Goal: Information Seeking & Learning: Check status

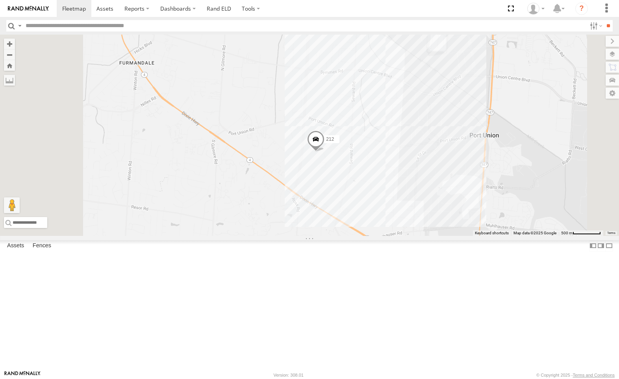
click at [0, 0] on div "4036" at bounding box center [0, 0] width 0 height 0
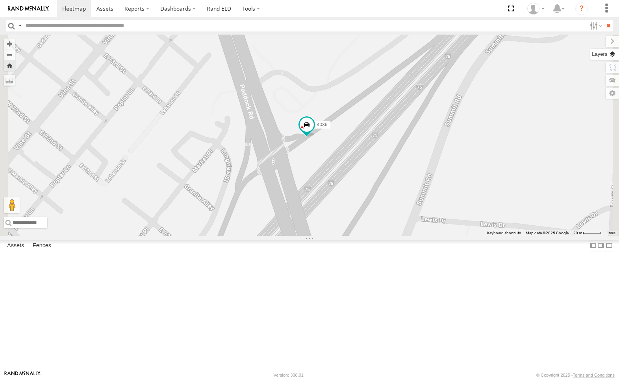
click at [612, 57] on label at bounding box center [604, 54] width 29 height 11
click at [0, 0] on div "Basemaps" at bounding box center [0, 0] width 0 height 0
click at [0, 0] on label at bounding box center [0, 0] width 0 height 0
click at [0, 0] on span "Satellite + Roadmap" at bounding box center [0, 0] width 0 height 0
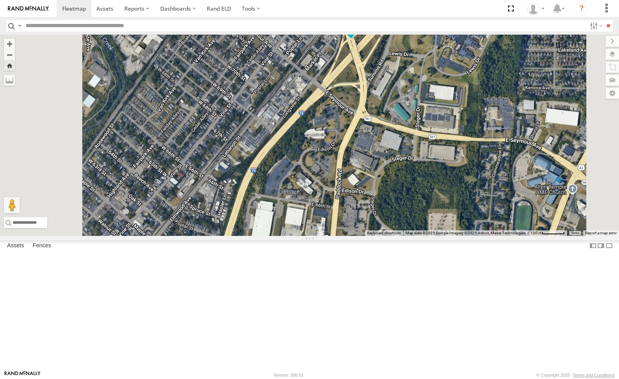
drag, startPoint x: 438, startPoint y: 311, endPoint x: 468, endPoint y: 174, distance: 140.2
click at [468, 174] on div "4036" at bounding box center [309, 136] width 619 height 202
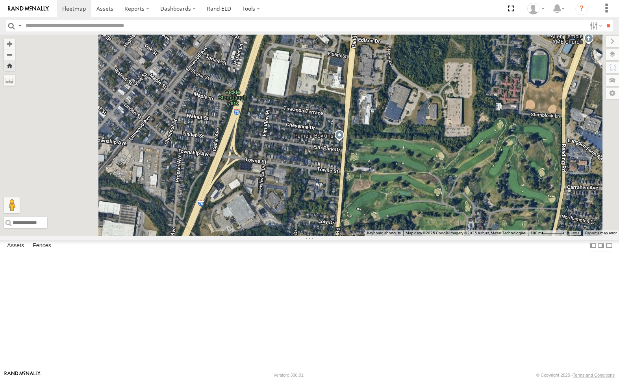
drag, startPoint x: 429, startPoint y: 285, endPoint x: 446, endPoint y: 131, distance: 155.2
click at [446, 131] on div "4036" at bounding box center [309, 136] width 619 height 202
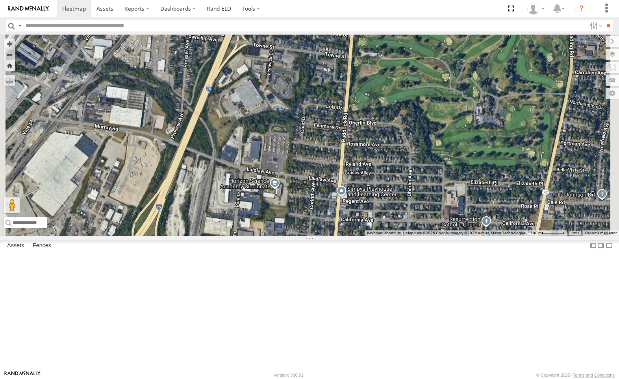
drag, startPoint x: 424, startPoint y: 312, endPoint x: 420, endPoint y: 185, distance: 126.4
click at [420, 185] on div "4036" at bounding box center [309, 136] width 619 height 202
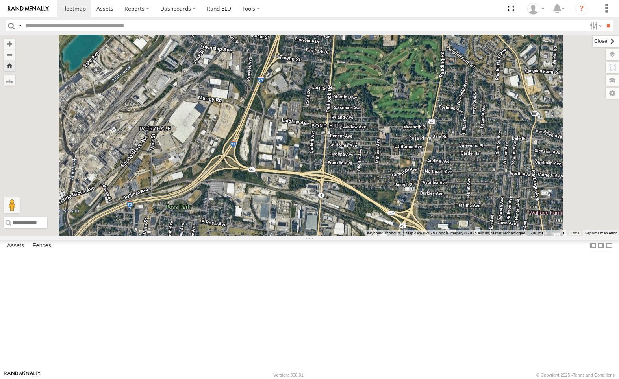
click at [592, 43] on label at bounding box center [605, 41] width 26 height 11
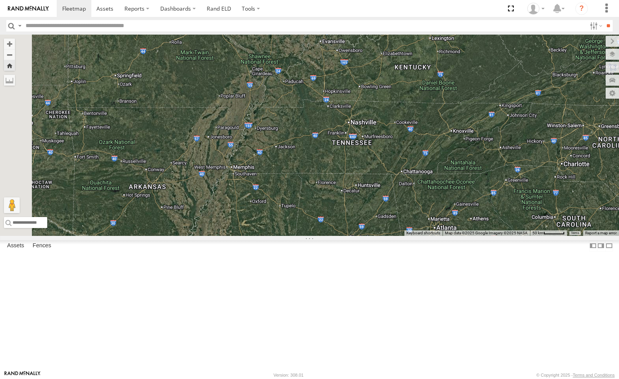
drag, startPoint x: 445, startPoint y: 304, endPoint x: 509, endPoint y: 70, distance: 242.3
click at [505, 79] on div "4036" at bounding box center [309, 136] width 619 height 202
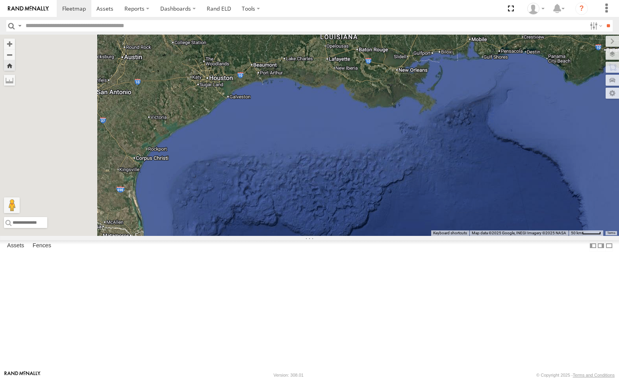
drag, startPoint x: 418, startPoint y: 70, endPoint x: 494, endPoint y: 179, distance: 132.1
click at [513, 178] on div "4036" at bounding box center [309, 136] width 619 height 202
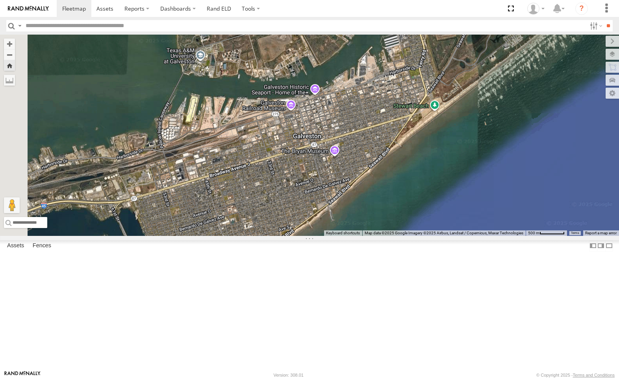
drag, startPoint x: 342, startPoint y: 63, endPoint x: 362, endPoint y: 188, distance: 127.2
click at [362, 188] on div "4036" at bounding box center [309, 136] width 619 height 202
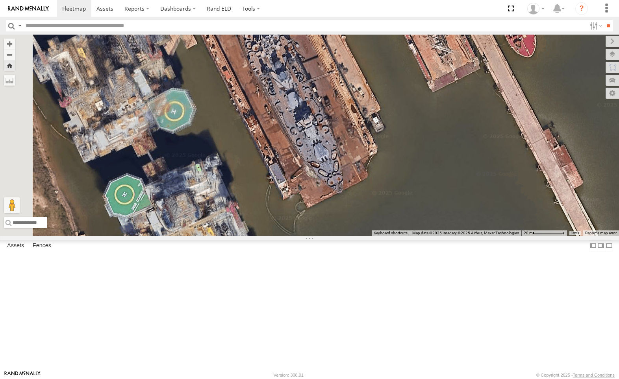
drag, startPoint x: 382, startPoint y: 117, endPoint x: 414, endPoint y: 235, distance: 121.7
click at [414, 235] on div "4036" at bounding box center [309, 136] width 619 height 202
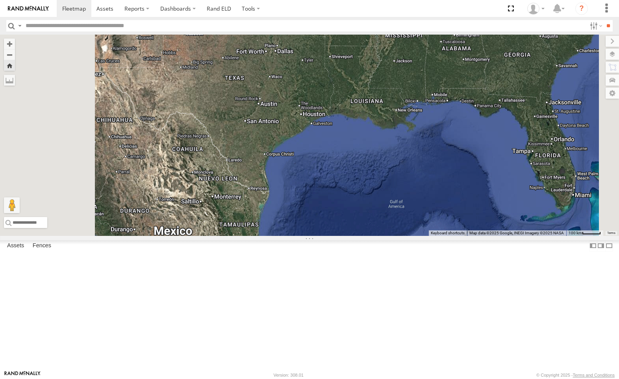
click at [0, 0] on div "All Assets" at bounding box center [0, 0] width 0 height 0
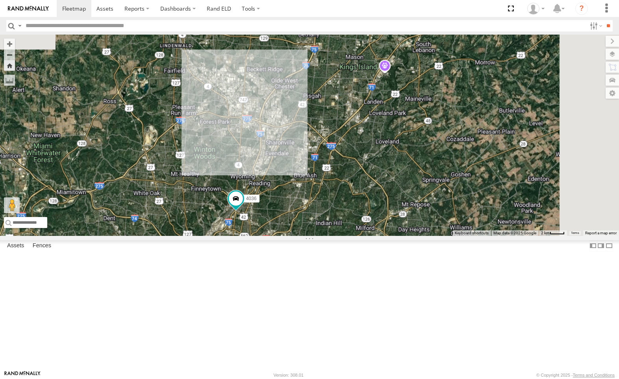
drag, startPoint x: 546, startPoint y: 114, endPoint x: 378, endPoint y: 244, distance: 211.9
click at [378, 236] on div "4036" at bounding box center [309, 136] width 619 height 202
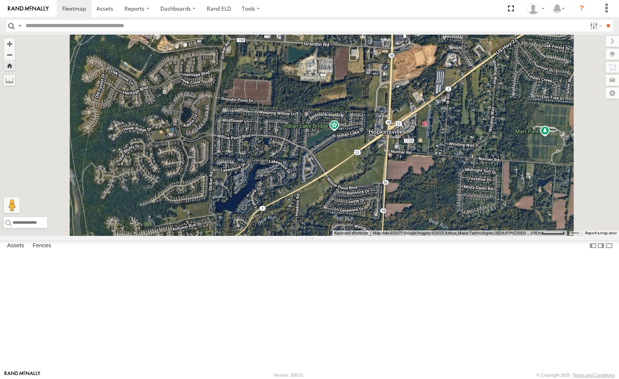
drag, startPoint x: 496, startPoint y: 107, endPoint x: 488, endPoint y: 311, distance: 204.4
click at [486, 236] on div "4036" at bounding box center [309, 136] width 619 height 202
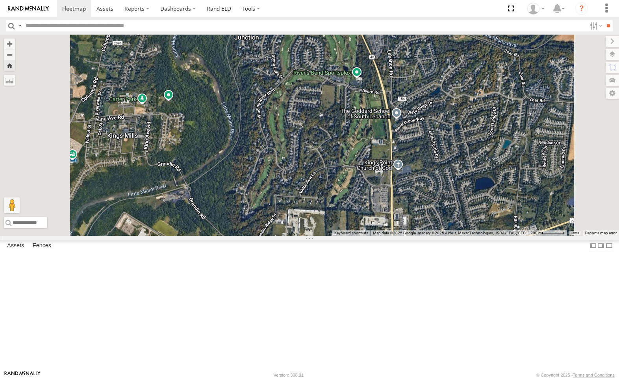
drag, startPoint x: 498, startPoint y: 128, endPoint x: 495, endPoint y: 255, distance: 126.8
click at [498, 236] on div "4036" at bounding box center [309, 136] width 619 height 202
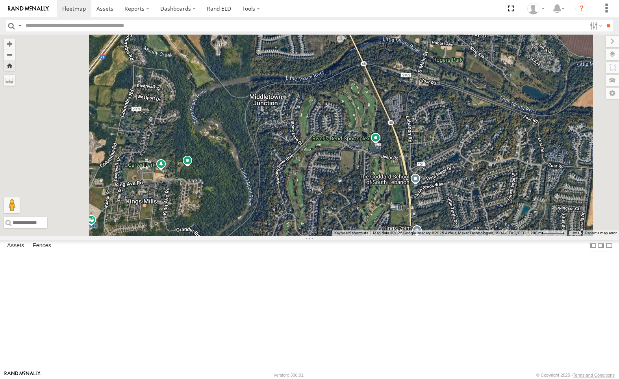
drag, startPoint x: 431, startPoint y: 138, endPoint x: 452, endPoint y: 207, distance: 72.3
click at [452, 207] on div "4036" at bounding box center [309, 136] width 619 height 202
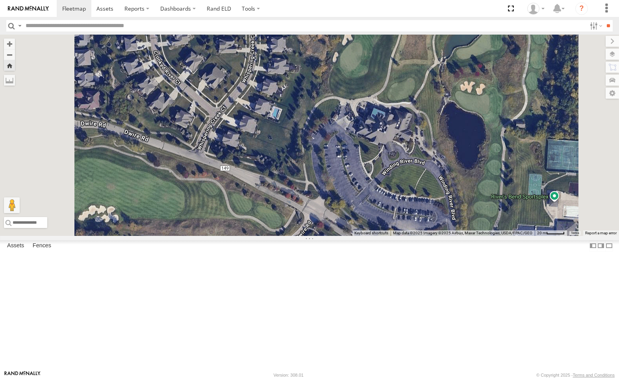
drag, startPoint x: 444, startPoint y: 266, endPoint x: 474, endPoint y: 132, distance: 137.7
click at [472, 145] on div "4036" at bounding box center [309, 136] width 619 height 202
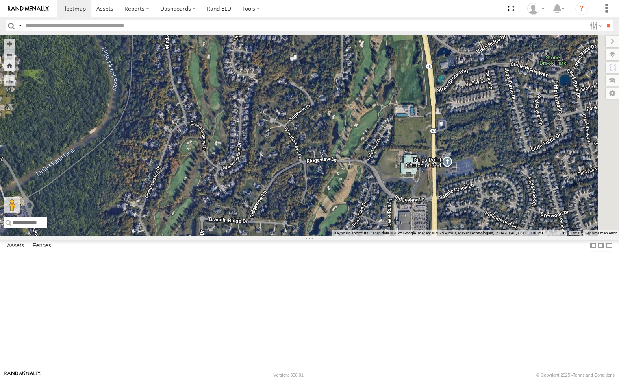
drag, startPoint x: 492, startPoint y: 100, endPoint x: 402, endPoint y: 80, distance: 91.6
click at [402, 80] on div "4036" at bounding box center [309, 136] width 619 height 202
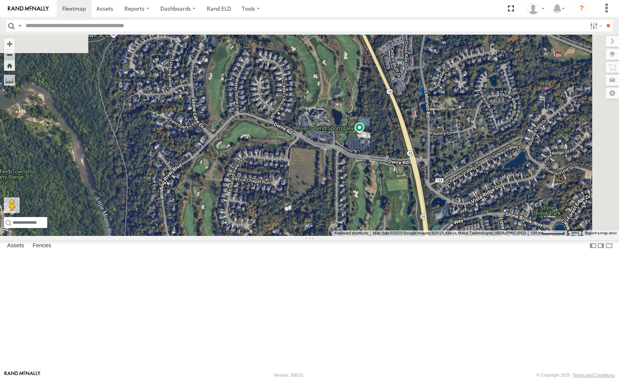
drag, startPoint x: 449, startPoint y: 78, endPoint x: 458, endPoint y: 234, distance: 156.2
click at [458, 234] on div "4036" at bounding box center [309, 136] width 619 height 202
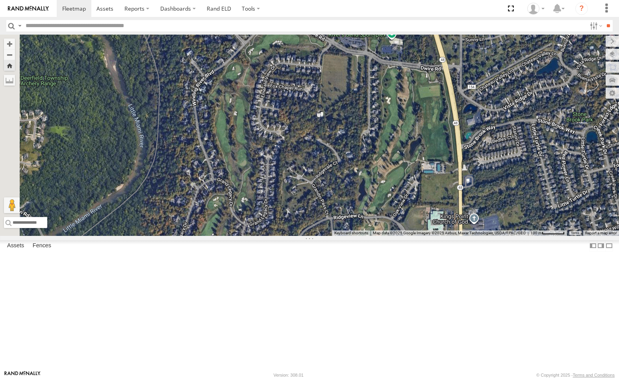
drag, startPoint x: 311, startPoint y: 319, endPoint x: 344, endPoint y: 224, distance: 100.1
click at [344, 224] on div "4036" at bounding box center [309, 136] width 619 height 202
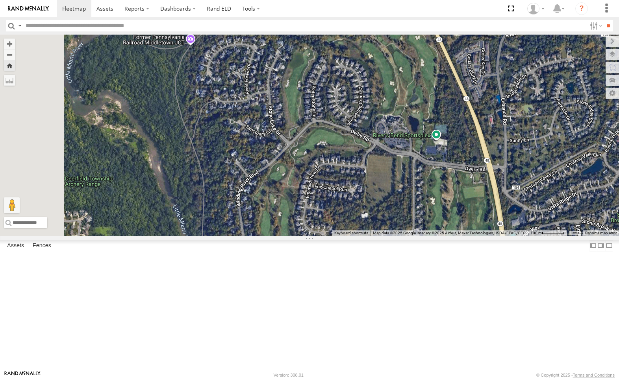
drag, startPoint x: 412, startPoint y: 112, endPoint x: 458, endPoint y: 215, distance: 111.9
click at [458, 215] on div "4036" at bounding box center [309, 136] width 619 height 202
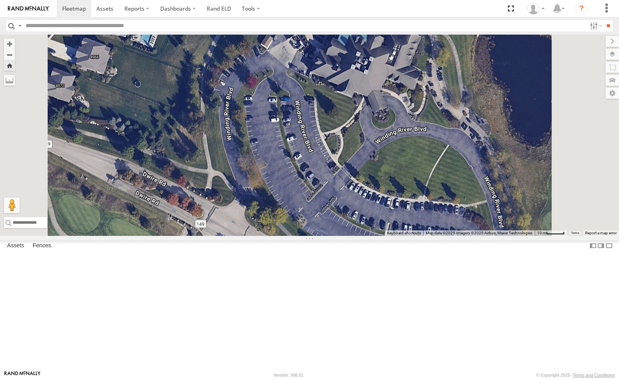
drag, startPoint x: 491, startPoint y: 111, endPoint x: 476, endPoint y: 210, distance: 99.5
click at [476, 210] on div "4036" at bounding box center [309, 136] width 619 height 202
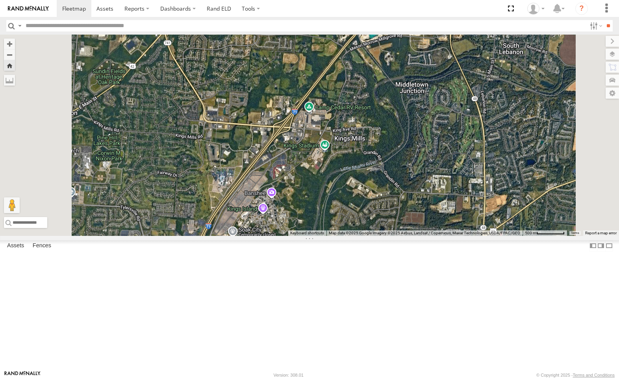
click at [0, 0] on div "4036" at bounding box center [0, 0] width 0 height 0
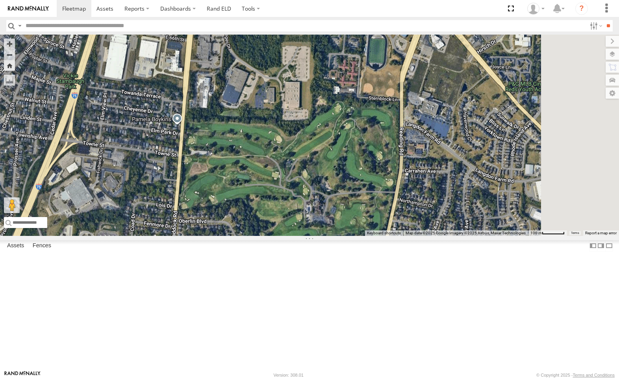
drag, startPoint x: 530, startPoint y: 254, endPoint x: 454, endPoint y: 191, distance: 98.1
click at [453, 193] on div "4036" at bounding box center [309, 136] width 619 height 202
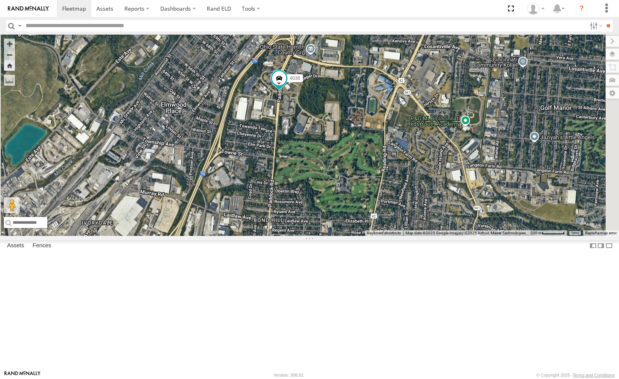
drag, startPoint x: 496, startPoint y: 95, endPoint x: 480, endPoint y: 164, distance: 71.0
click at [480, 164] on div "4036" at bounding box center [309, 136] width 619 height 202
drag, startPoint x: 76, startPoint y: 56, endPoint x: 74, endPoint y: 44, distance: 12.7
click at [0, 0] on div "All Assets" at bounding box center [0, 0] width 0 height 0
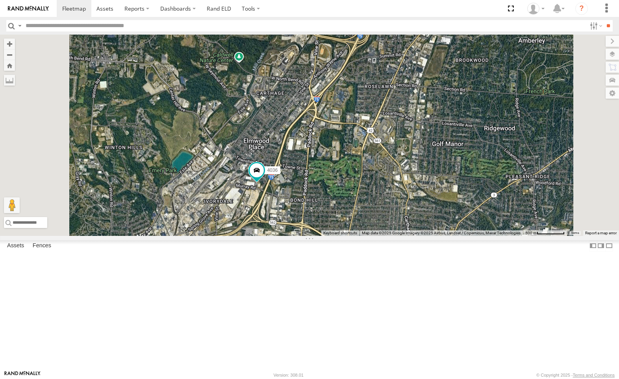
click at [0, 0] on div "4036 All Assets" at bounding box center [0, 0] width 0 height 0
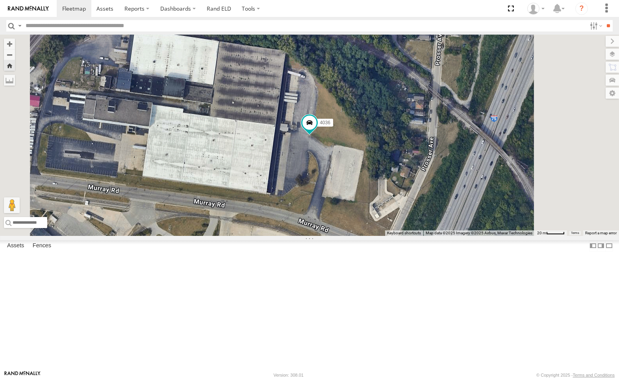
click at [0, 0] on div "4036 All Assets" at bounding box center [0, 0] width 0 height 0
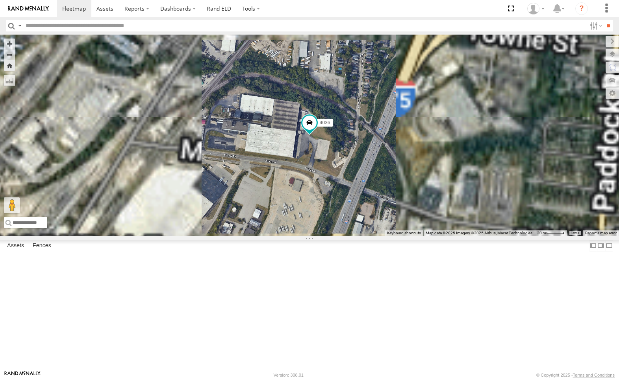
click at [0, 0] on span at bounding box center [0, 0] width 0 height 0
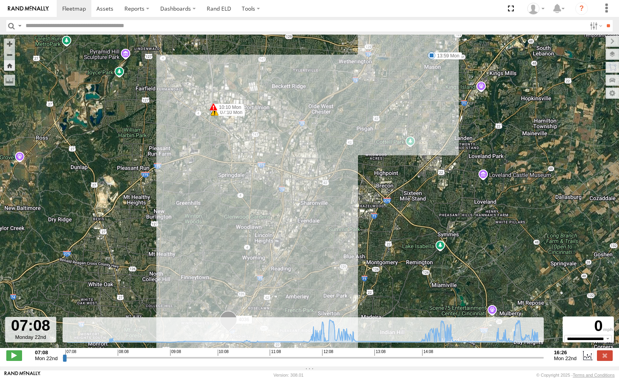
click at [538, 349] on div "4036 07:08 Mon 07:09 Mon 07:09 Mon 07:10 Mon 10:08 Mon 10:09 Mon 10:10 Mon 13:5…" at bounding box center [309, 196] width 619 height 322
click at [529, 362] on input "range" at bounding box center [303, 357] width 481 height 7
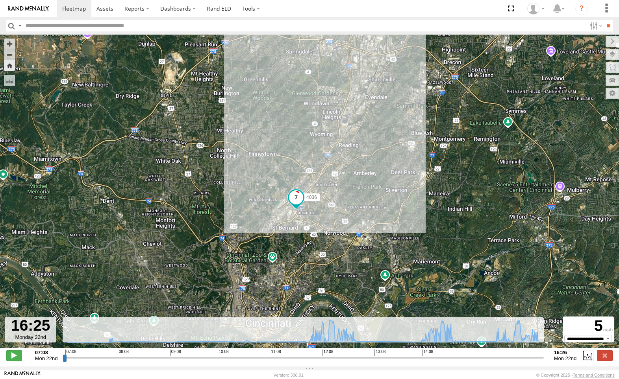
drag, startPoint x: 529, startPoint y: 363, endPoint x: 542, endPoint y: 361, distance: 12.4
click at [541, 362] on input "range" at bounding box center [303, 357] width 481 height 7
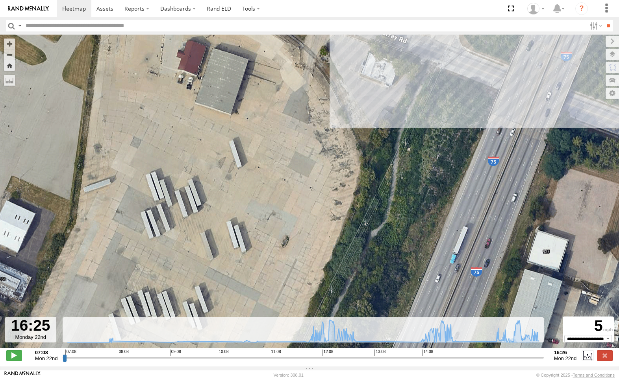
drag, startPoint x: 307, startPoint y: 84, endPoint x: 321, endPoint y: 275, distance: 191.4
click at [320, 276] on div "4036 07:08 Mon 07:09 Mon 07:09 Mon 07:10 Mon 10:08 Mon 10:09 Mon 10:10 Mon 13:5…" at bounding box center [309, 196] width 619 height 322
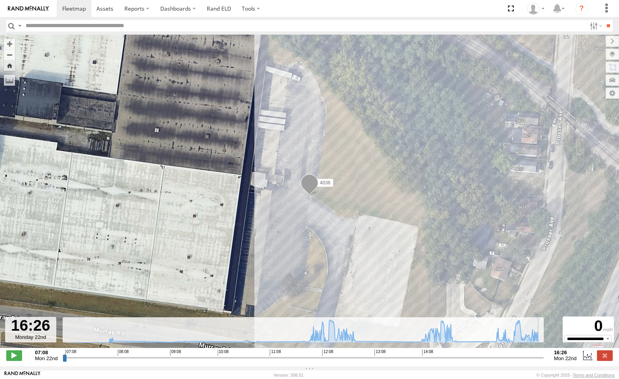
drag, startPoint x: 542, startPoint y: 363, endPoint x: 546, endPoint y: 363, distance: 4.3
type input "**********"
click at [543, 362] on input "range" at bounding box center [303, 357] width 481 height 7
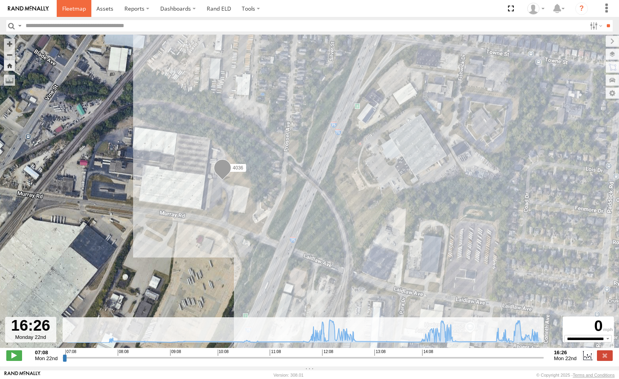
click at [73, 9] on span at bounding box center [74, 8] width 24 height 7
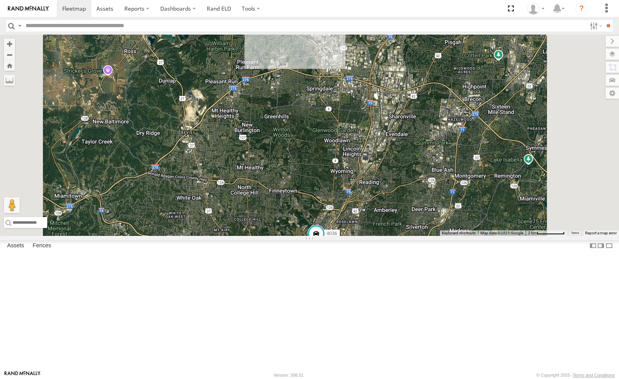
click at [0, 0] on div "212" at bounding box center [0, 0] width 0 height 0
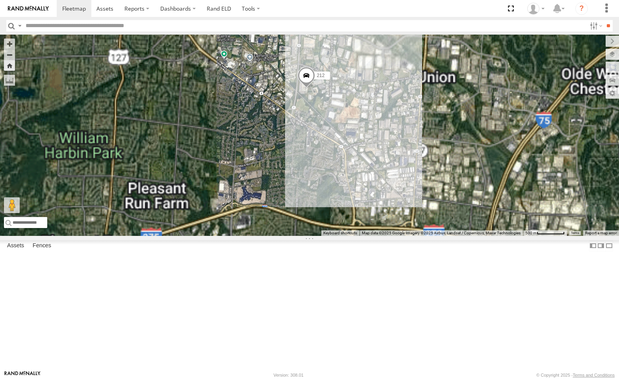
click at [0, 0] on div "All Assets" at bounding box center [0, 0] width 0 height 0
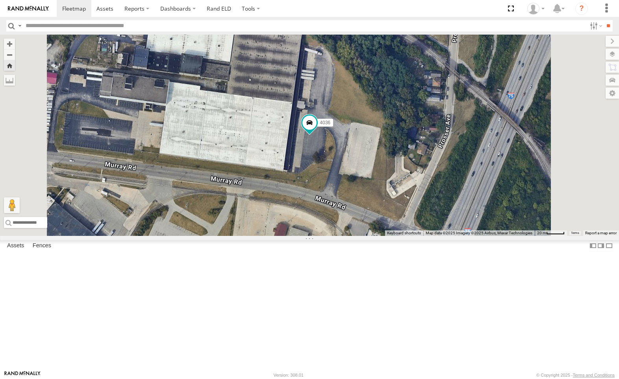
click at [0, 0] on div "4036" at bounding box center [0, 0] width 0 height 0
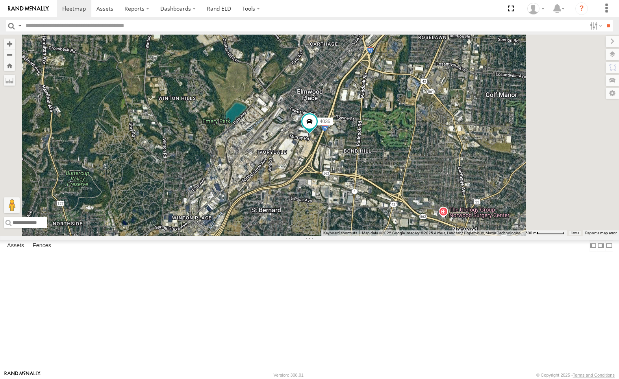
click at [0, 0] on div "4036" at bounding box center [0, 0] width 0 height 0
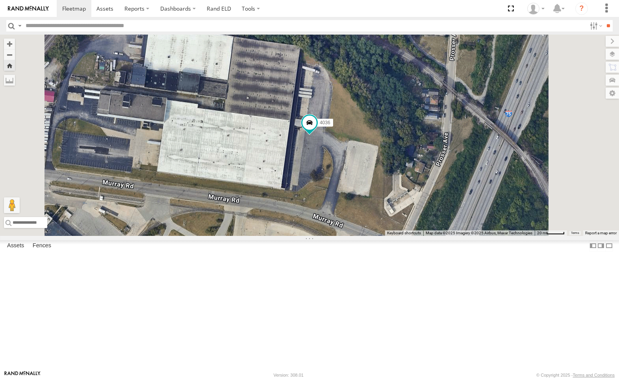
click at [0, 0] on div "All Assets" at bounding box center [0, 0] width 0 height 0
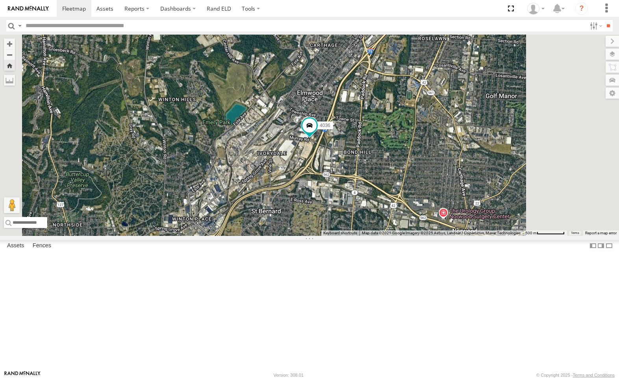
click at [0, 0] on div "4036" at bounding box center [0, 0] width 0 height 0
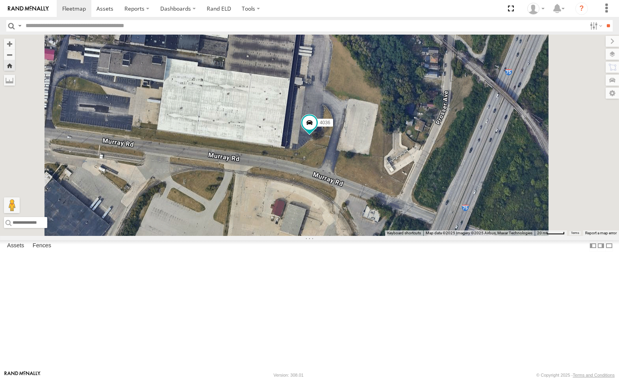
click at [0, 0] on div "4036" at bounding box center [0, 0] width 0 height 0
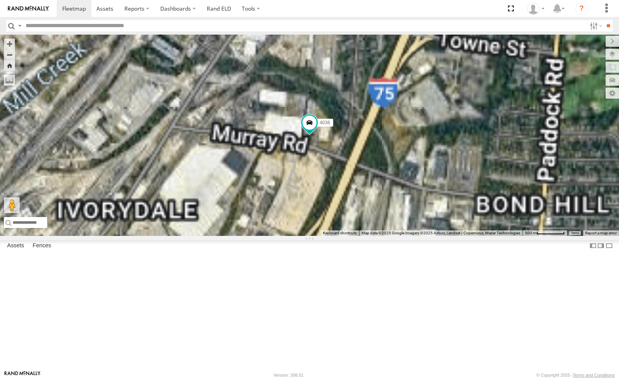
click at [0, 0] on div "4036" at bounding box center [0, 0] width 0 height 0
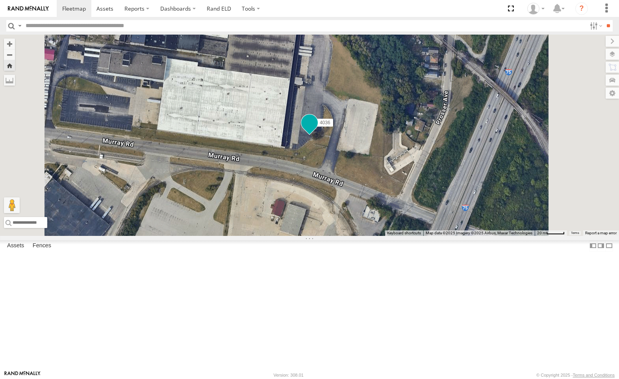
click at [316, 130] on span at bounding box center [309, 123] width 14 height 14
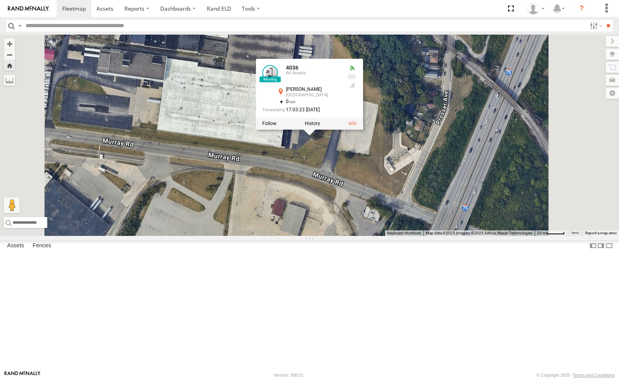
click at [320, 191] on div "4036 4036 All Assets Murray Rd Cincinnati 39.18019 , -84.48812 0 17:03:23 09/22…" at bounding box center [309, 136] width 619 height 202
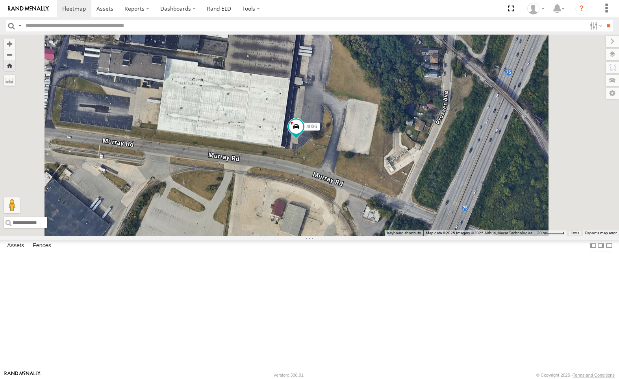
click at [0, 0] on div "All Assets" at bounding box center [0, 0] width 0 height 0
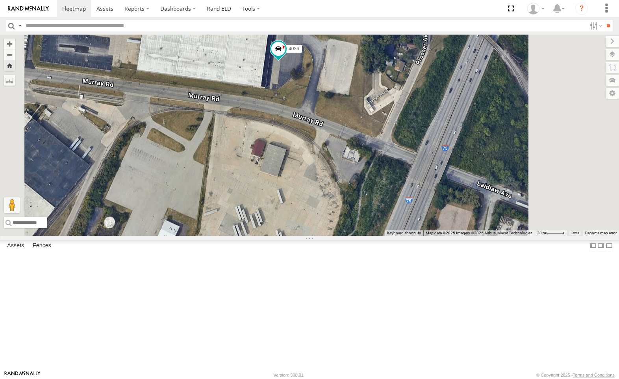
click at [0, 0] on div "Video" at bounding box center [0, 0] width 0 height 0
click at [0, 0] on div "4036 All Assets" at bounding box center [0, 0] width 0 height 0
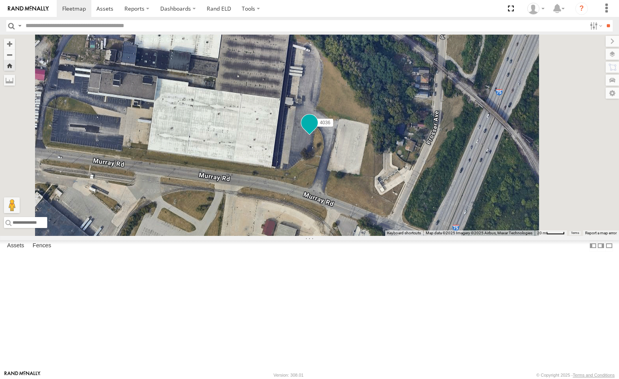
click at [316, 130] on span at bounding box center [309, 123] width 14 height 14
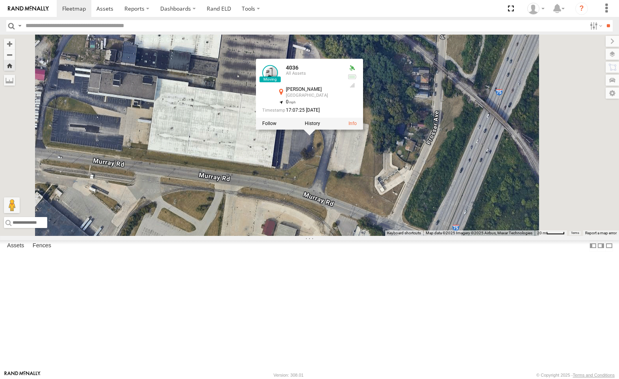
click at [400, 209] on div "4036 4036 All Assets Murray Rd Cincinnati 39.1804 , -84.48799 0 17:07:25 09/22/…" at bounding box center [309, 136] width 619 height 202
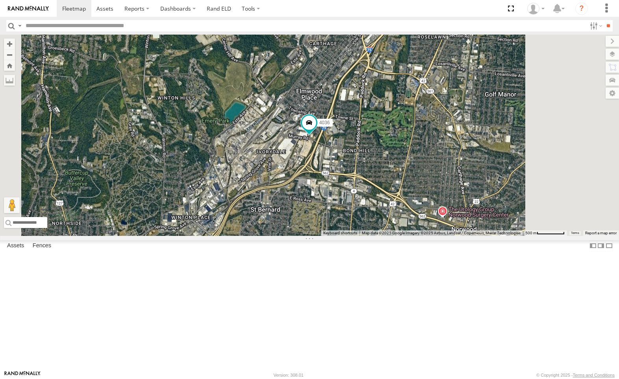
click at [0, 0] on div "4036" at bounding box center [0, 0] width 0 height 0
click at [0, 0] on div "All Assets" at bounding box center [0, 0] width 0 height 0
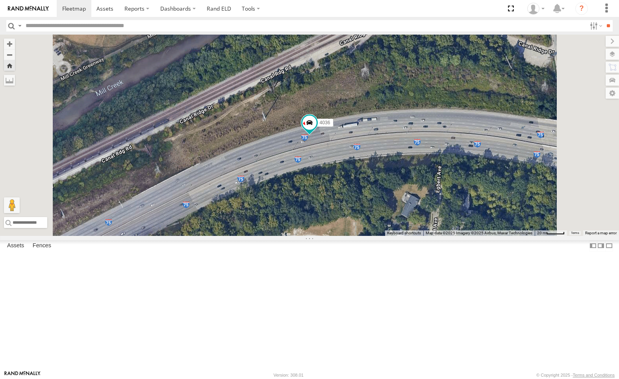
click at [615, 53] on label at bounding box center [611, 54] width 13 height 11
click at [590, 54] on label at bounding box center [604, 54] width 29 height 11
click at [0, 0] on div "Basemaps Roadmap Terrain Satellite Night" at bounding box center [0, 0] width 0 height 0
click at [0, 0] on label at bounding box center [0, 0] width 0 height 0
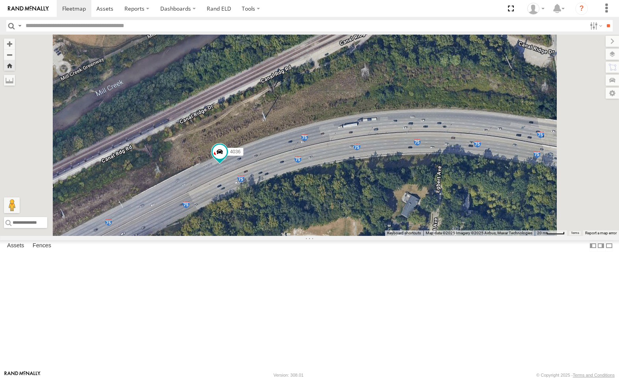
click at [0, 0] on span "Traffic" at bounding box center [0, 0] width 0 height 0
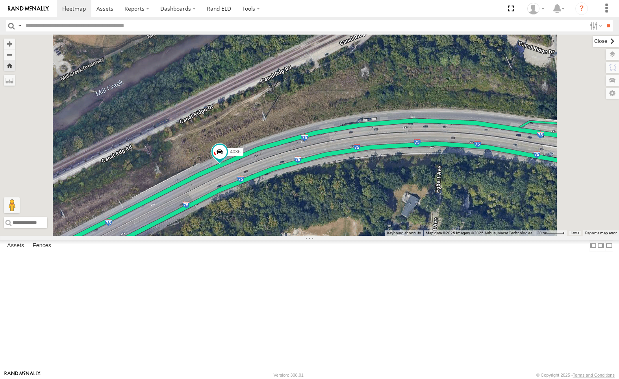
click at [592, 42] on label at bounding box center [605, 41] width 26 height 11
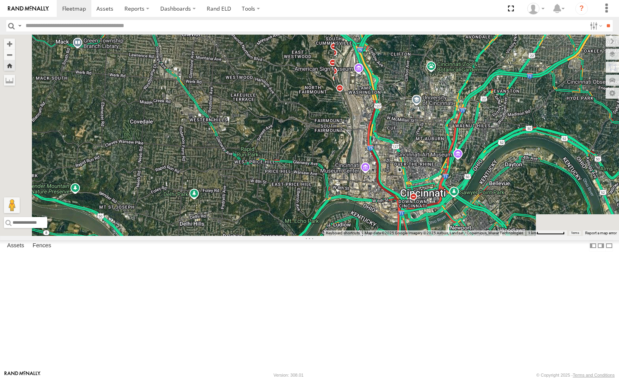
drag, startPoint x: 485, startPoint y: 293, endPoint x: 501, endPoint y: 155, distance: 139.5
click at [501, 154] on div "4036" at bounding box center [309, 136] width 619 height 202
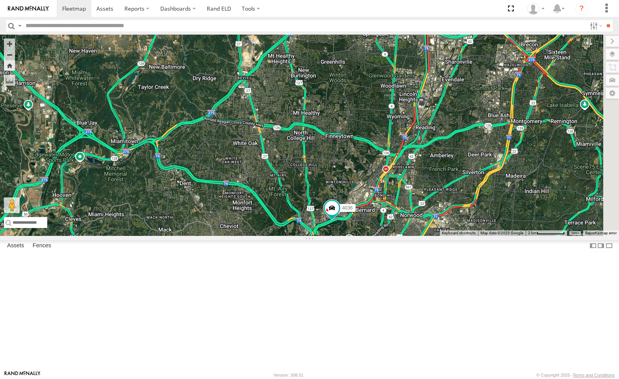
drag, startPoint x: 553, startPoint y: 113, endPoint x: 501, endPoint y: 242, distance: 139.2
click at [500, 236] on div "4036" at bounding box center [309, 136] width 619 height 202
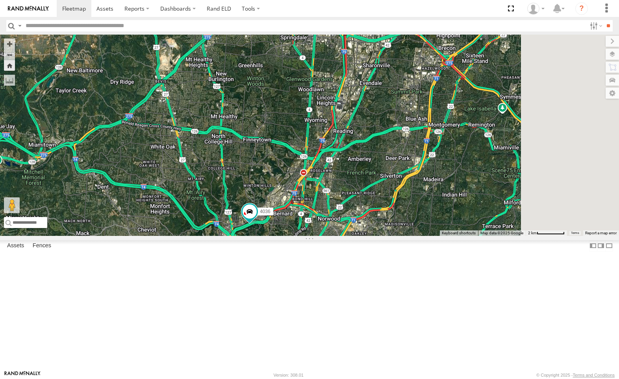
drag, startPoint x: 534, startPoint y: 113, endPoint x: 466, endPoint y: 114, distance: 67.3
click at [462, 114] on div "4036 212" at bounding box center [309, 136] width 619 height 202
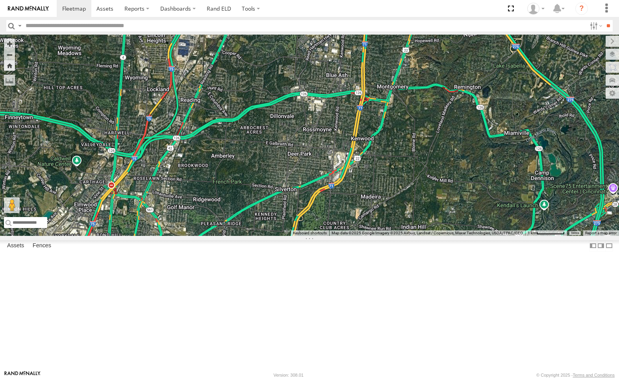
drag, startPoint x: 551, startPoint y: 151, endPoint x: 475, endPoint y: 39, distance: 135.7
click at [468, 35] on div "4036 212" at bounding box center [309, 136] width 619 height 202
